Goal: Communication & Community: Ask a question

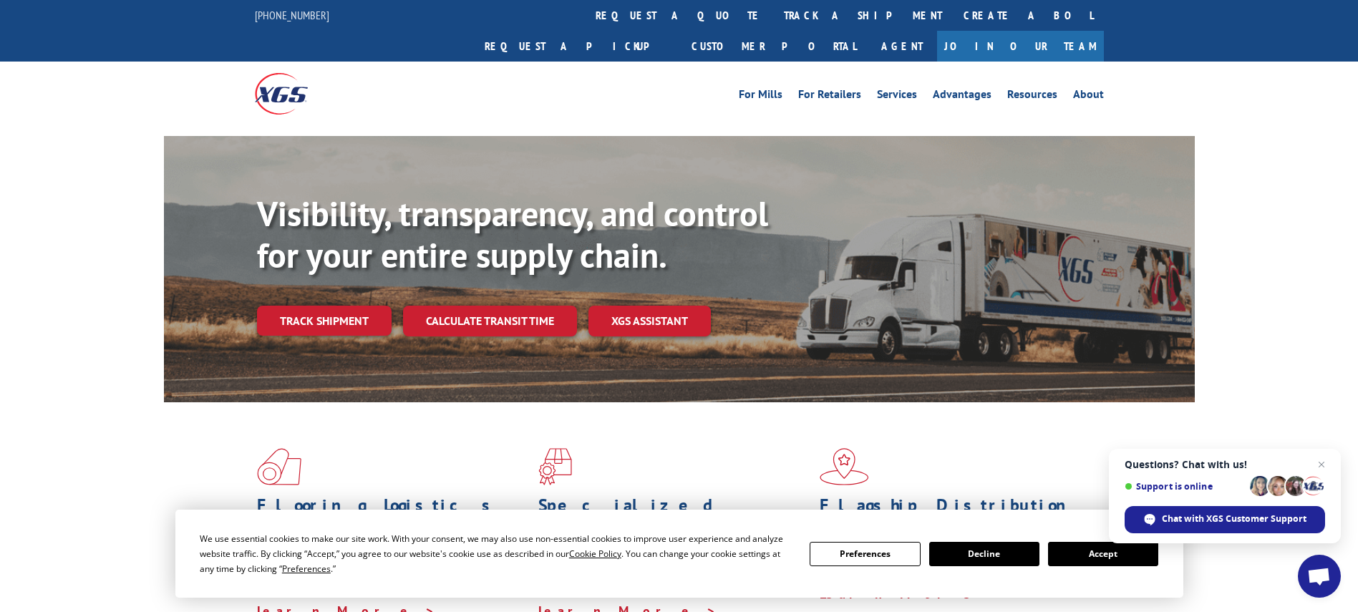
click at [1310, 584] on span "Open chat" at bounding box center [1319, 578] width 24 height 20
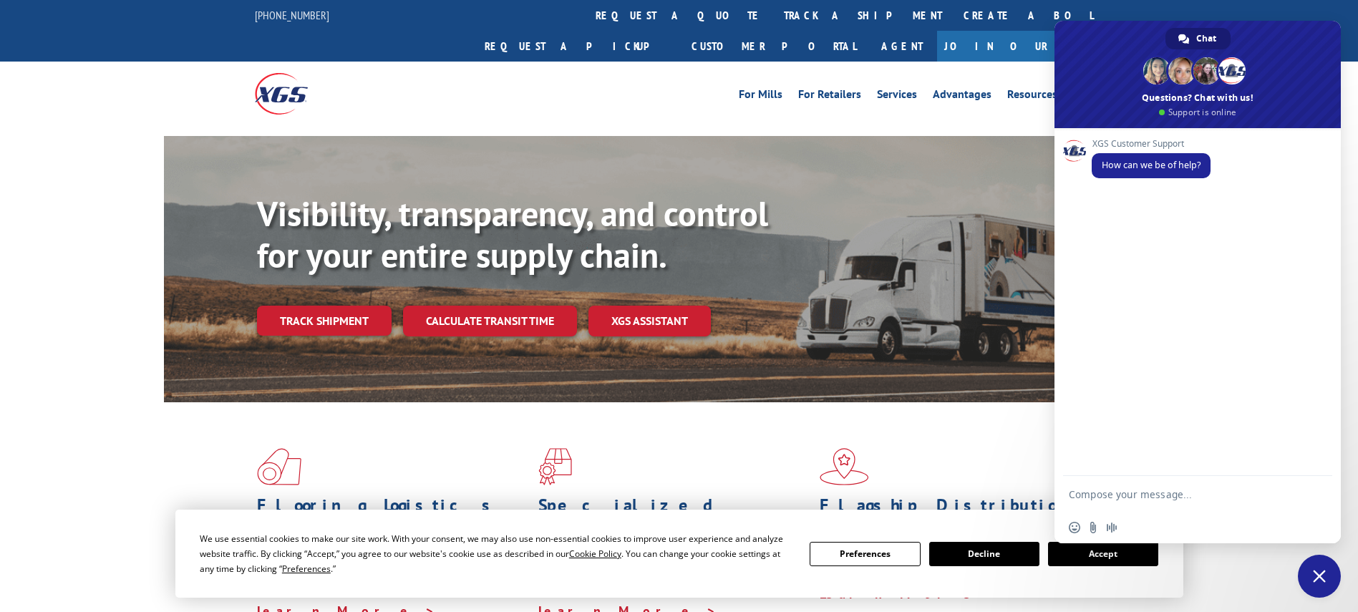
click at [1167, 493] on textarea "Compose your message..." at bounding box center [1183, 494] width 229 height 36
type textarea "Hi I would like an update on load 527097326 please"
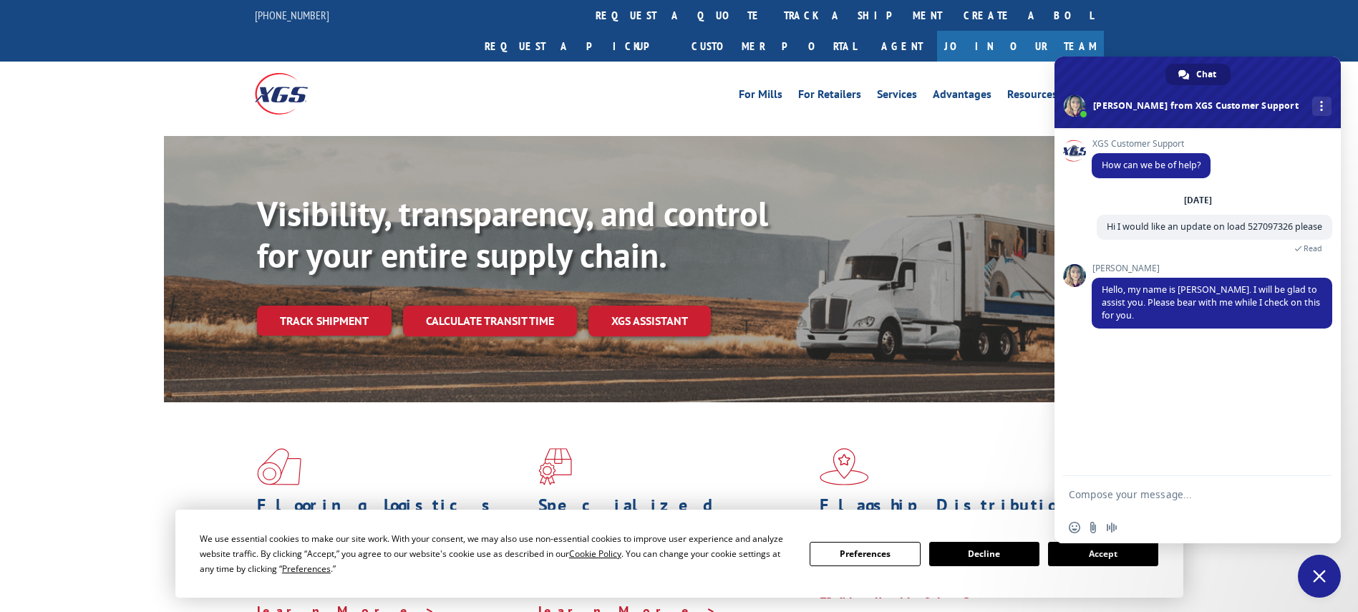
click at [1206, 505] on textarea "Compose your message..." at bounding box center [1183, 494] width 229 height 36
type textarea "sure thanks"
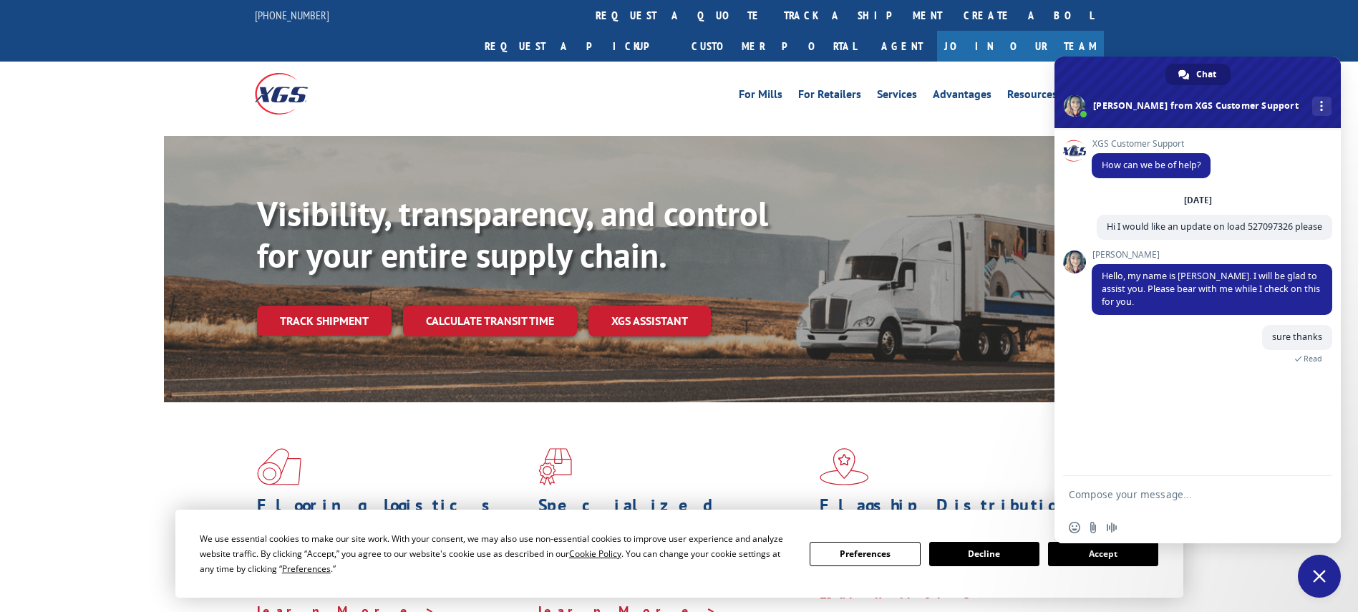
click at [1352, 536] on div "Flooring Logistics Solutions As an industry carrier of choice, XGS has brought …" at bounding box center [679, 546] width 1358 height 288
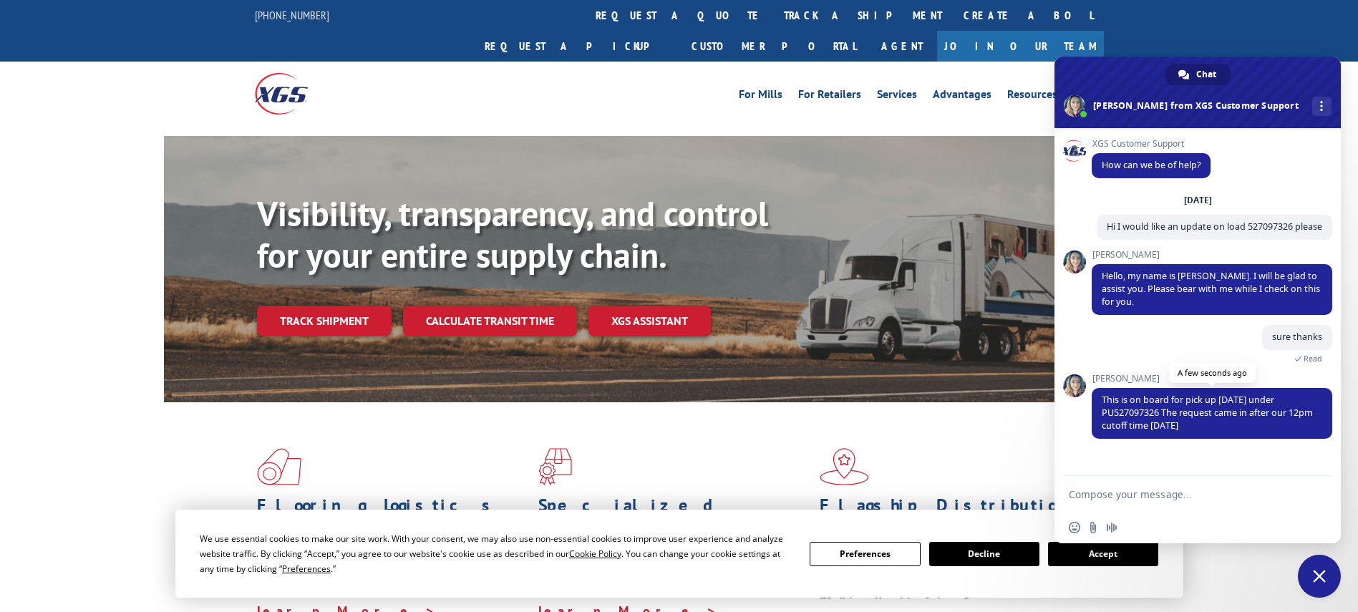
click at [1136, 415] on span "This is on board for pick up [DATE] under PU527097326 The request came in after…" at bounding box center [1207, 413] width 211 height 38
copy span "PU527097326"
click at [1202, 495] on textarea "Compose your message..." at bounding box center [1183, 494] width 229 height 36
type textarea "thank you so much"
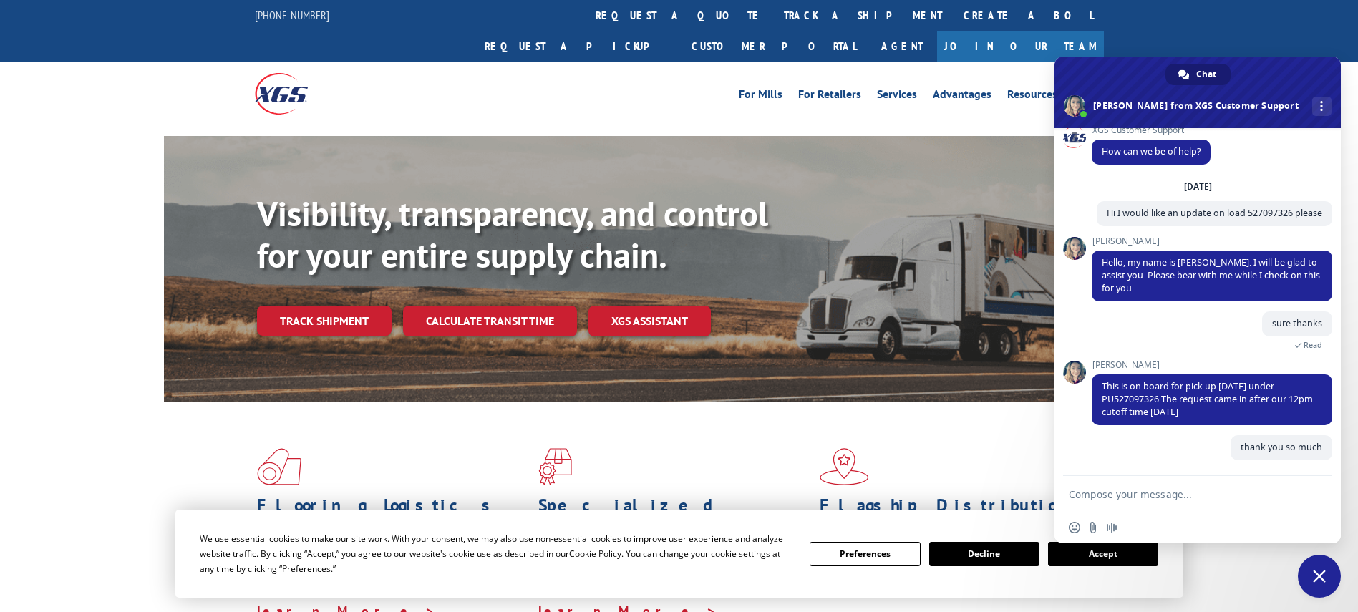
scroll to position [26, 0]
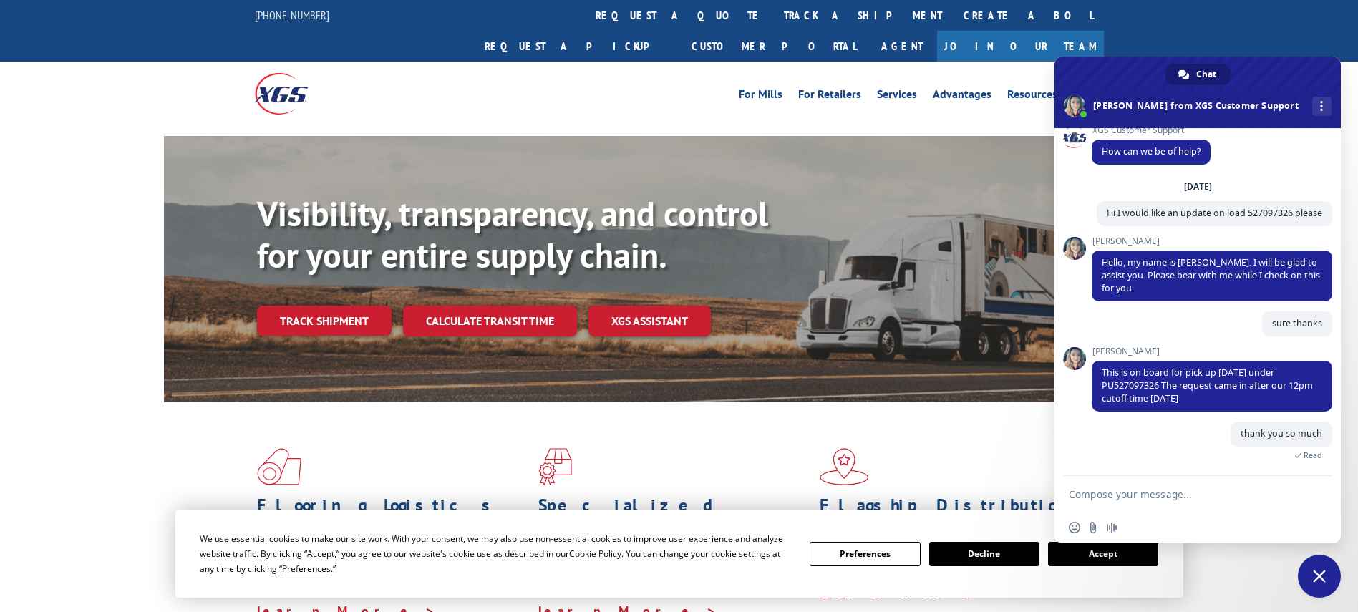
click at [1069, 437] on div "XGS Customer Support How can we be of help? [DATE] Hi I would like an update on…" at bounding box center [1198, 302] width 286 height 348
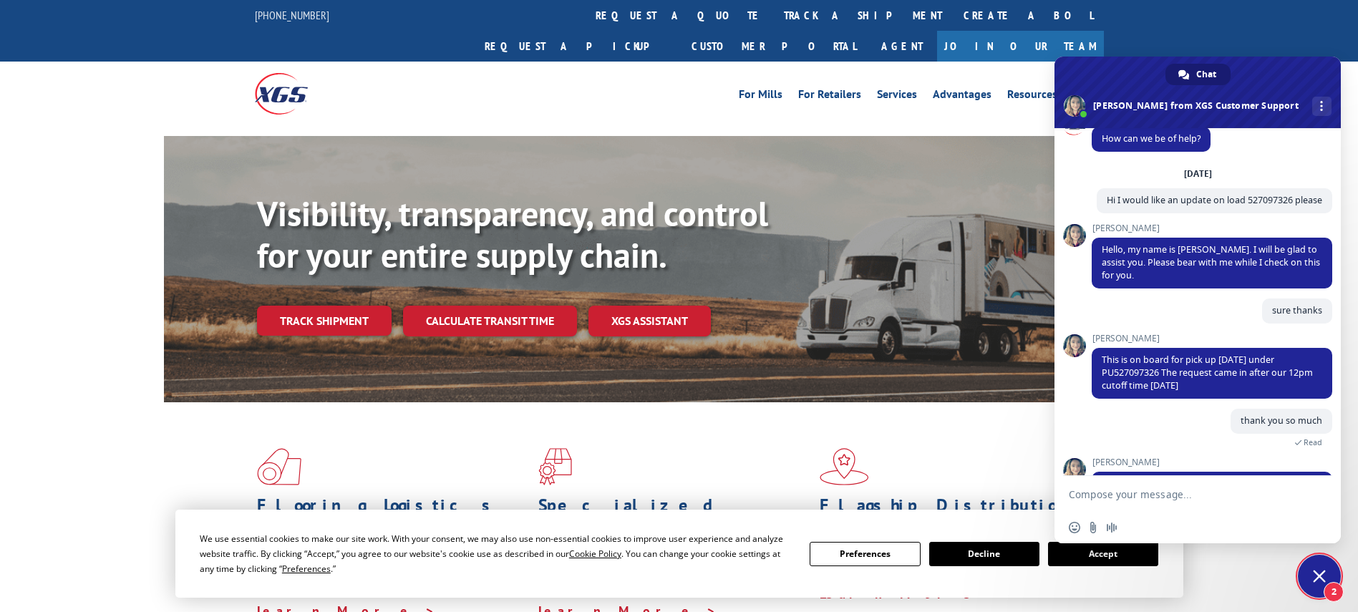
scroll to position [170, 0]
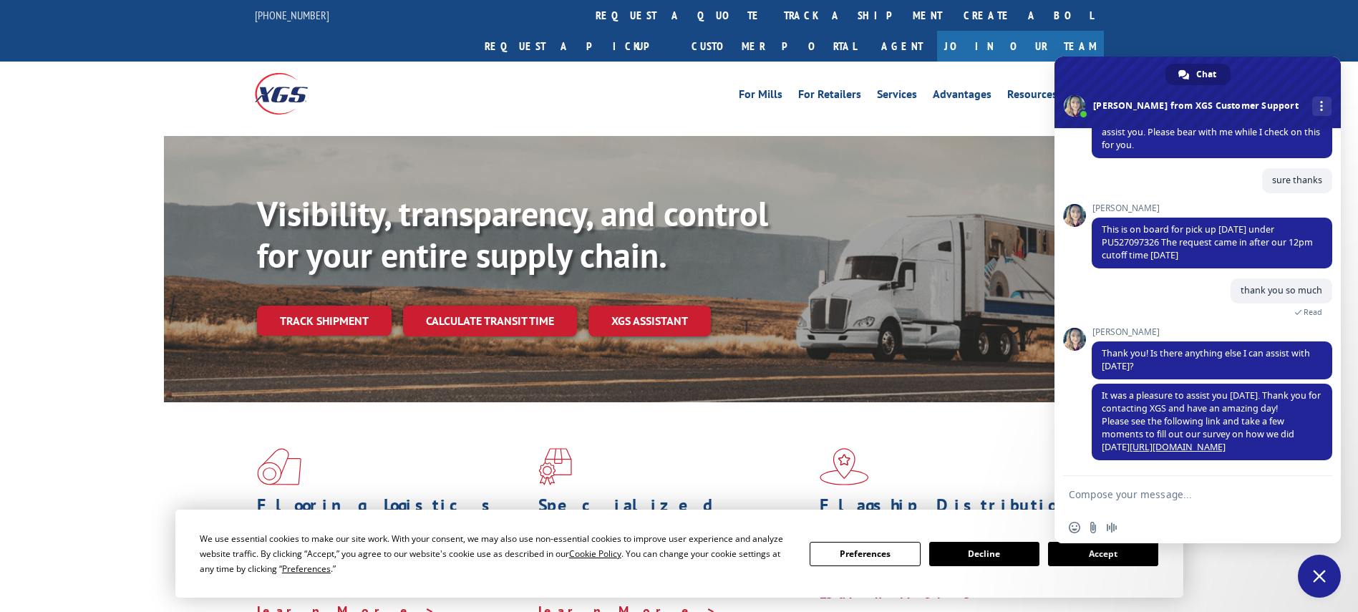
click at [1194, 493] on textarea "Compose your message..." at bounding box center [1183, 494] width 229 height 36
type textarea "have a great day"
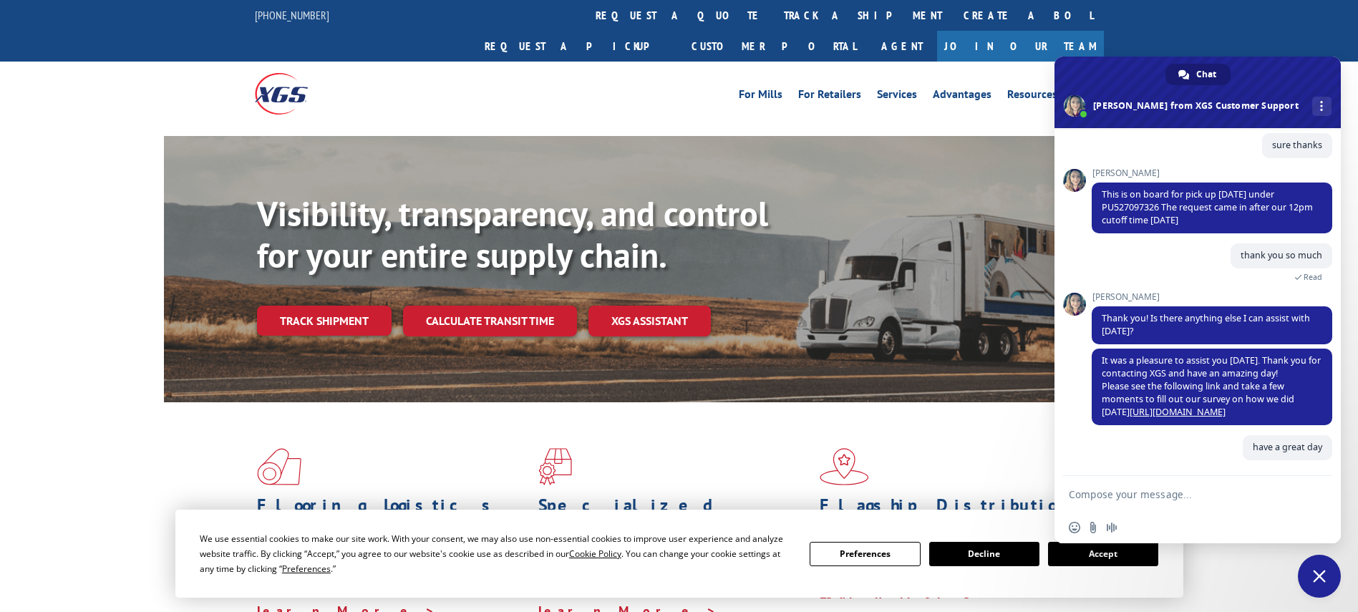
scroll to position [205, 0]
